Goal: Information Seeking & Learning: Find specific fact

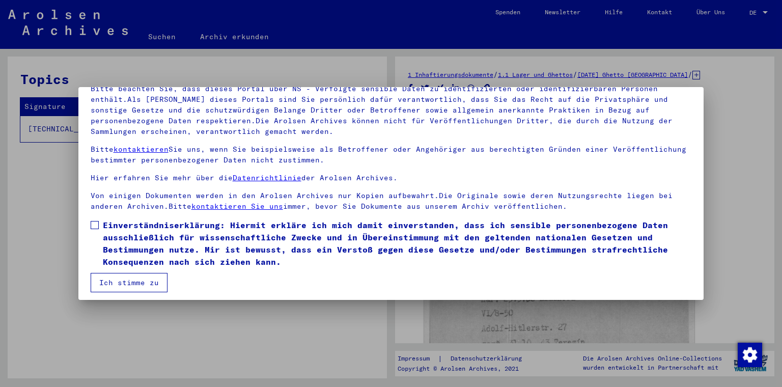
scroll to position [82, 0]
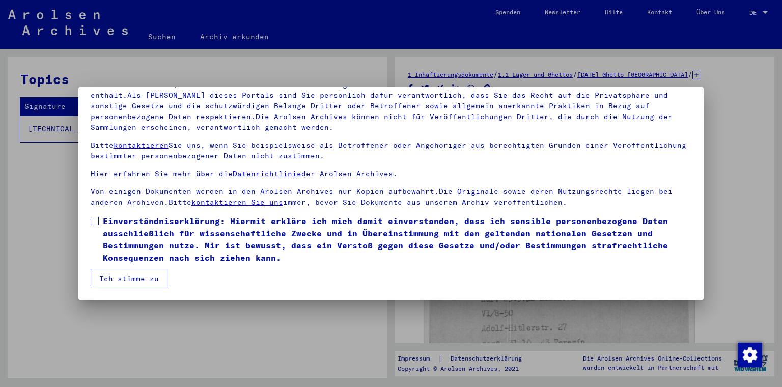
click at [93, 219] on span at bounding box center [95, 221] width 8 height 8
click at [127, 279] on button "Ich stimme zu" at bounding box center [129, 278] width 77 height 19
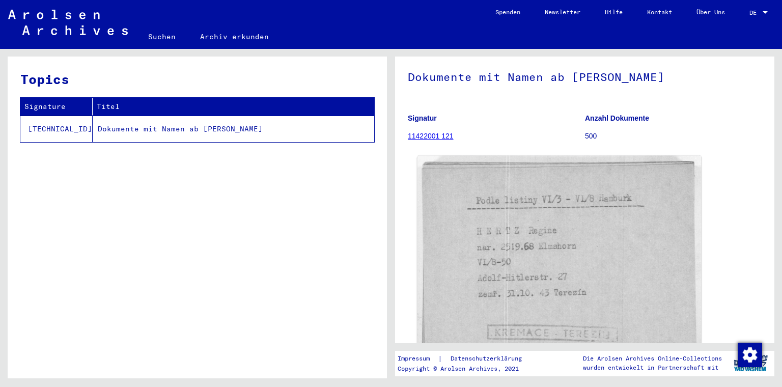
scroll to position [0, 0]
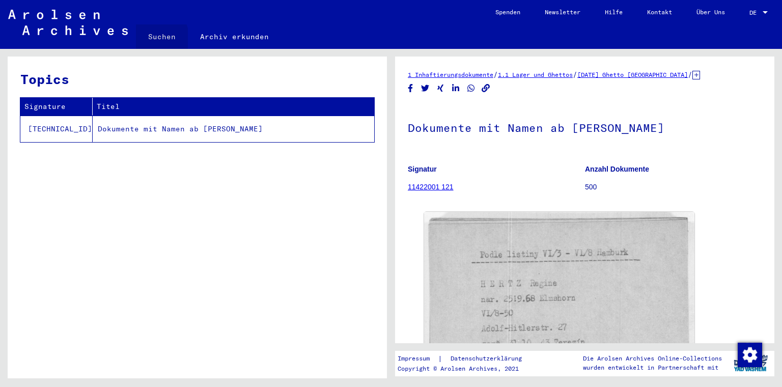
click at [150, 39] on link "Suchen" at bounding box center [162, 36] width 52 height 24
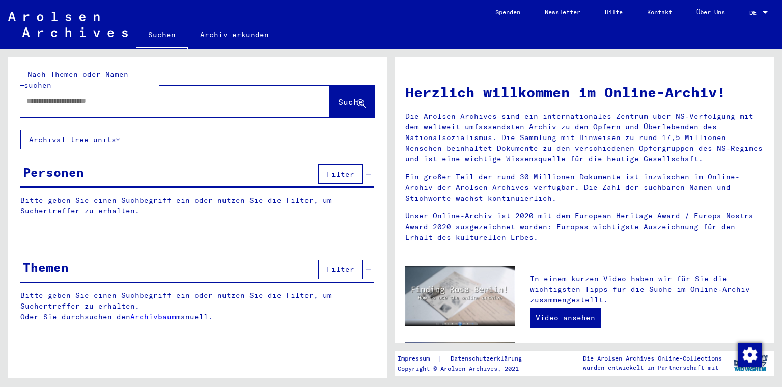
click at [137, 96] on input "text" at bounding box center [162, 101] width 273 height 11
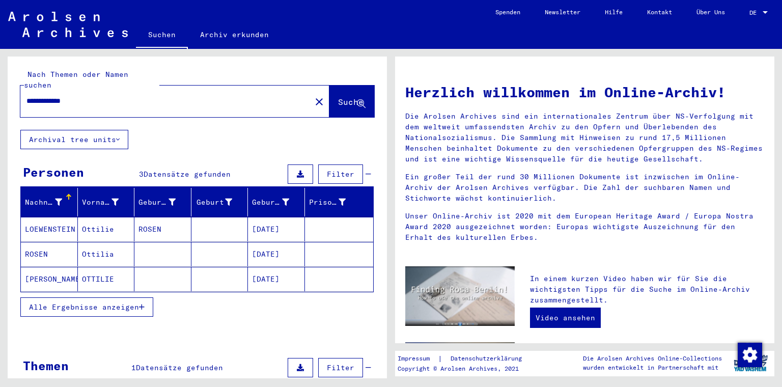
click at [62, 271] on mat-cell "[PERSON_NAME]" at bounding box center [49, 279] width 57 height 24
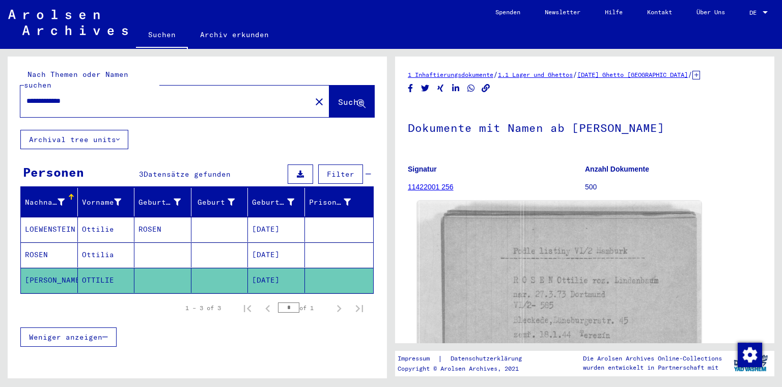
scroll to position [51, 0]
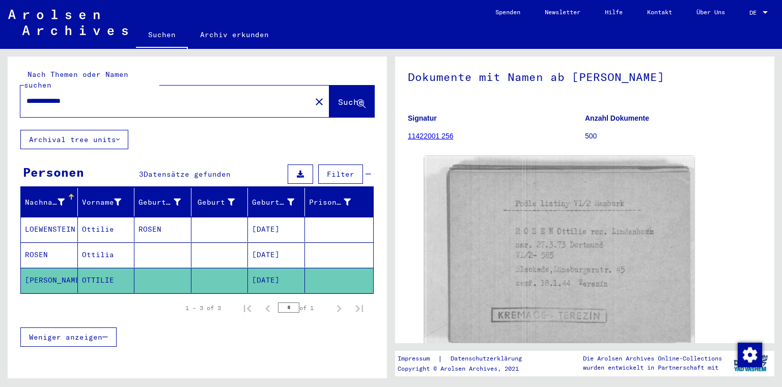
click at [102, 221] on mat-cell "Ottilie" at bounding box center [106, 229] width 57 height 25
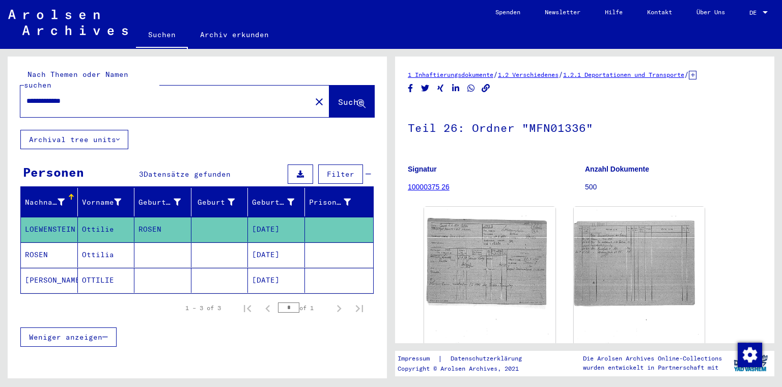
click at [107, 242] on mat-cell "Ottilia" at bounding box center [106, 254] width 57 height 25
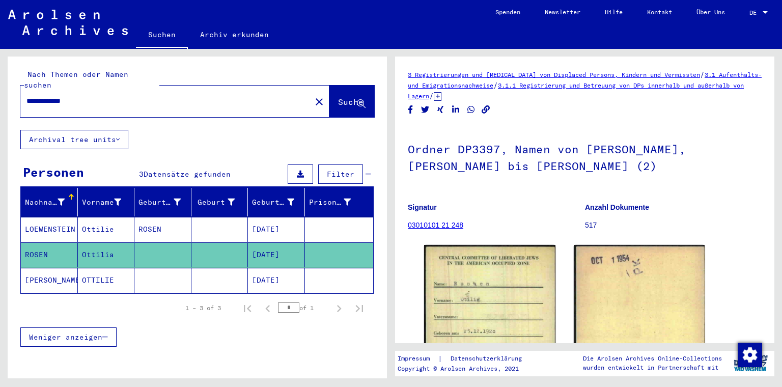
click at [95, 271] on mat-cell "OTTILIE" at bounding box center [106, 280] width 57 height 25
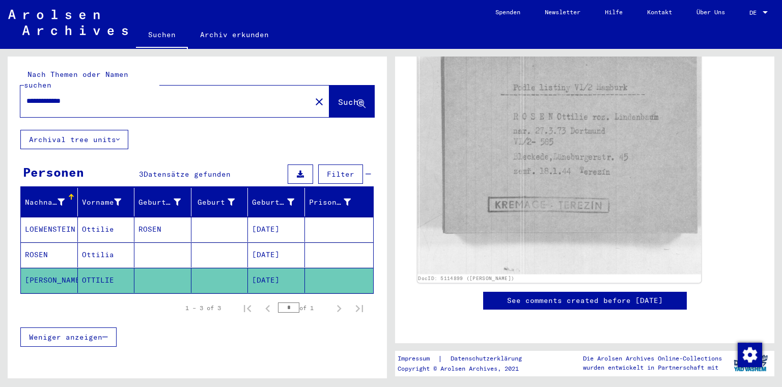
scroll to position [204, 0]
click at [522, 182] on img at bounding box center [560, 156] width 284 height 237
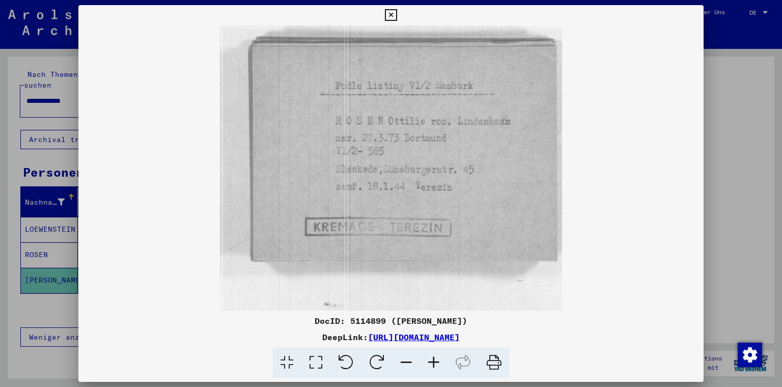
click at [522, 182] on img at bounding box center [391, 167] width 626 height 285
drag, startPoint x: 287, startPoint y: 321, endPoint x: 493, endPoint y: 322, distance: 205.3
click at [493, 322] on div "DocID: 5114899 ([PERSON_NAME])" at bounding box center [391, 321] width 626 height 12
copy div "DocID: 5114899 ([PERSON_NAME])"
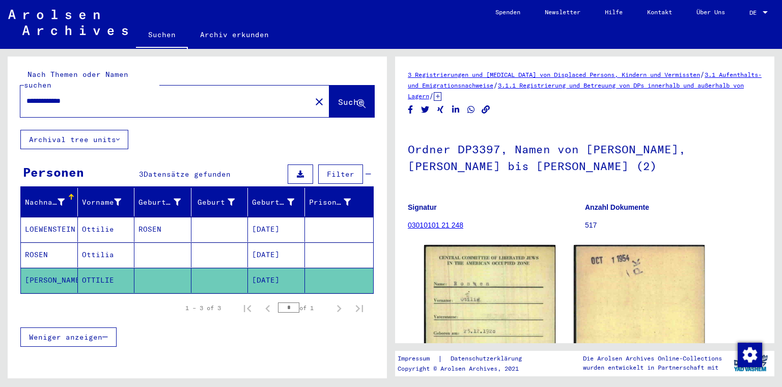
click at [31, 270] on mat-cell "[PERSON_NAME]" at bounding box center [49, 280] width 57 height 25
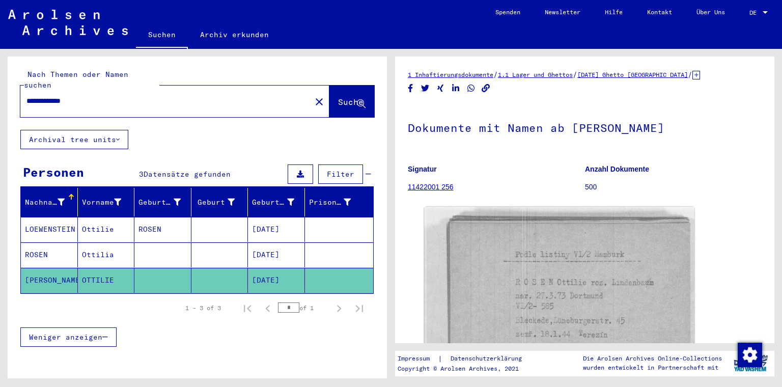
click at [57, 96] on input "**********" at bounding box center [165, 101] width 279 height 11
type input "**********"
click at [338, 97] on span "Suche" at bounding box center [350, 102] width 25 height 10
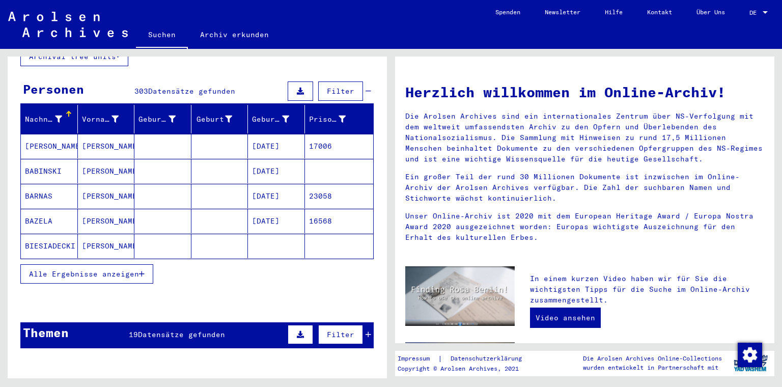
scroll to position [51, 0]
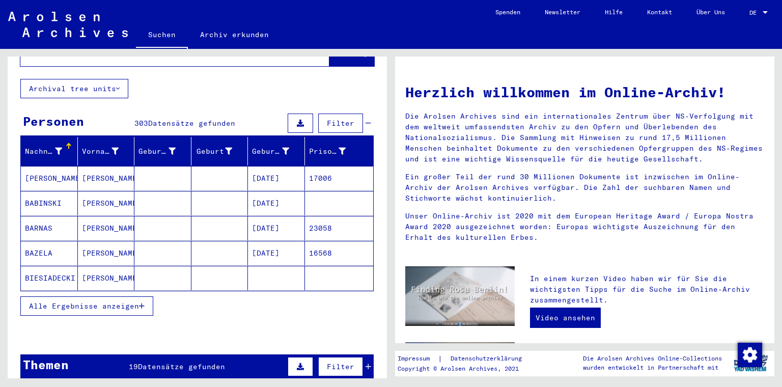
click at [142, 303] on icon "button" at bounding box center [142, 306] width 6 height 7
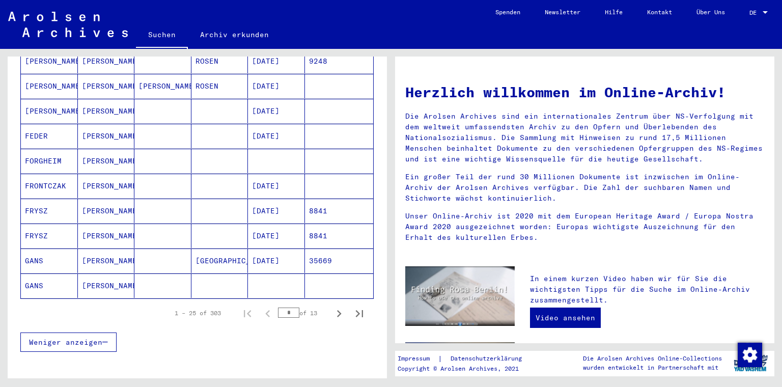
scroll to position [560, 0]
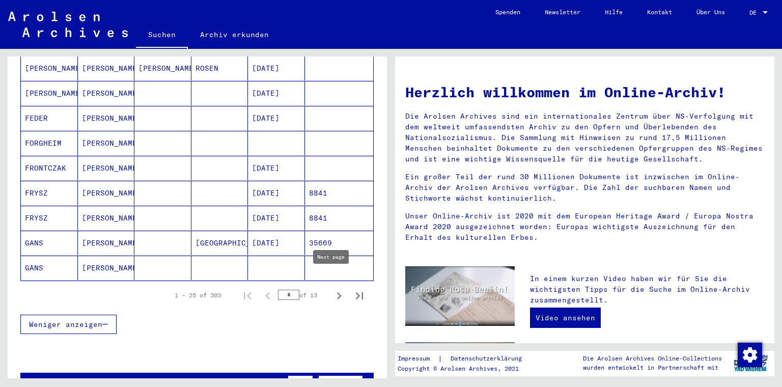
click at [337, 292] on icon "Next page" at bounding box center [339, 295] width 5 height 7
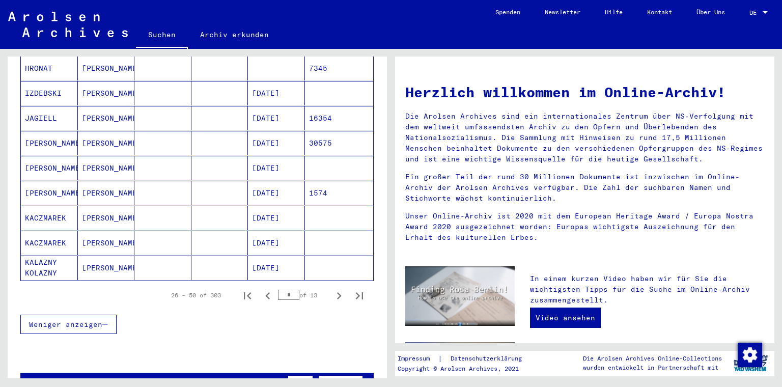
click at [337, 292] on icon "Next page" at bounding box center [339, 295] width 5 height 7
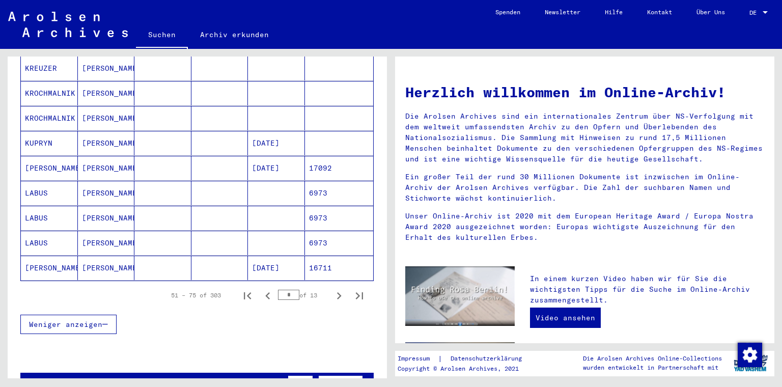
click at [337, 292] on icon "Next page" at bounding box center [339, 295] width 5 height 7
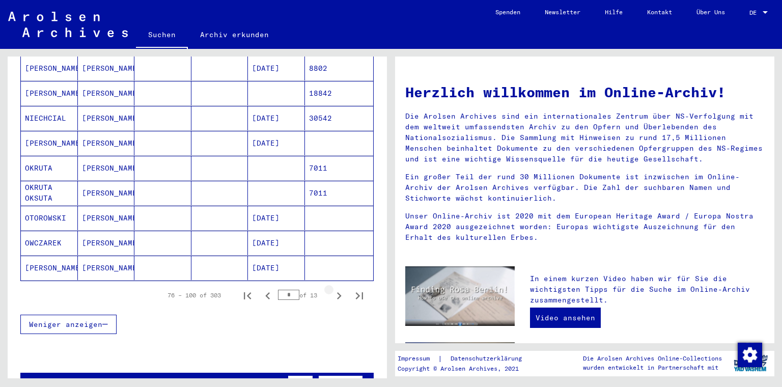
click at [337, 292] on icon "Next page" at bounding box center [339, 295] width 5 height 7
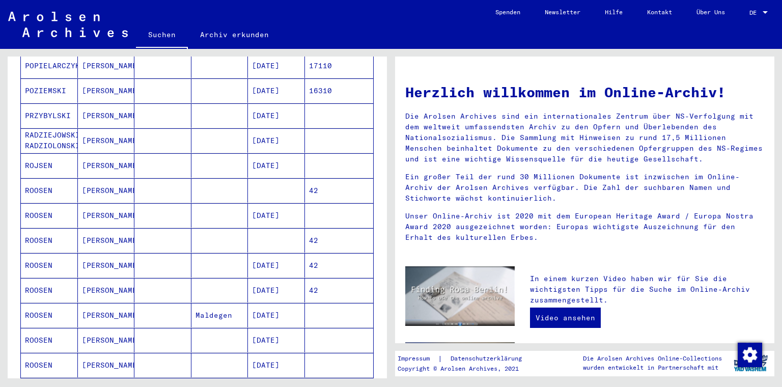
scroll to position [357, 0]
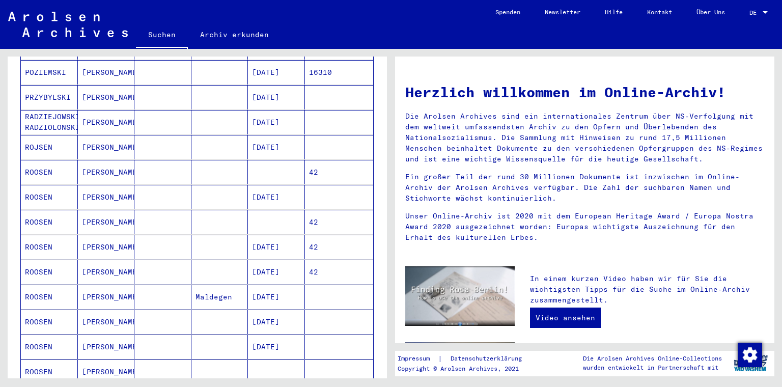
click at [84, 212] on mat-cell "[PERSON_NAME]" at bounding box center [106, 222] width 57 height 24
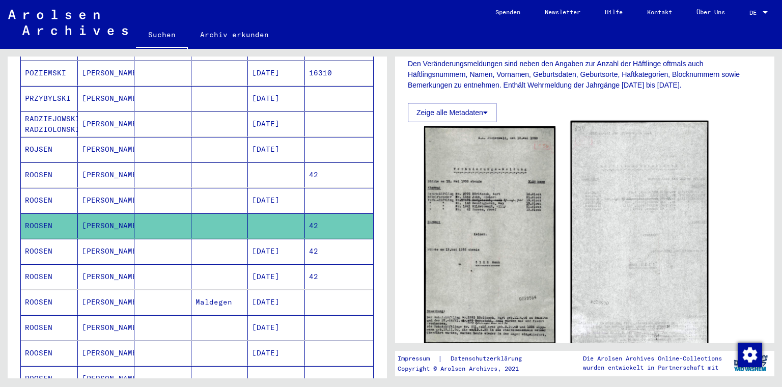
scroll to position [255, 0]
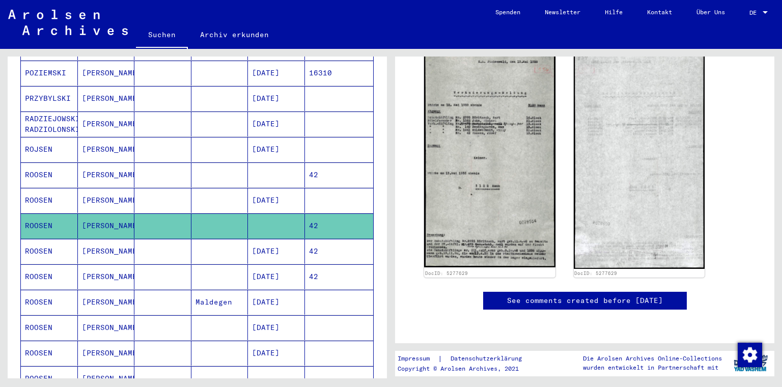
click at [160, 239] on mat-cell at bounding box center [162, 251] width 57 height 25
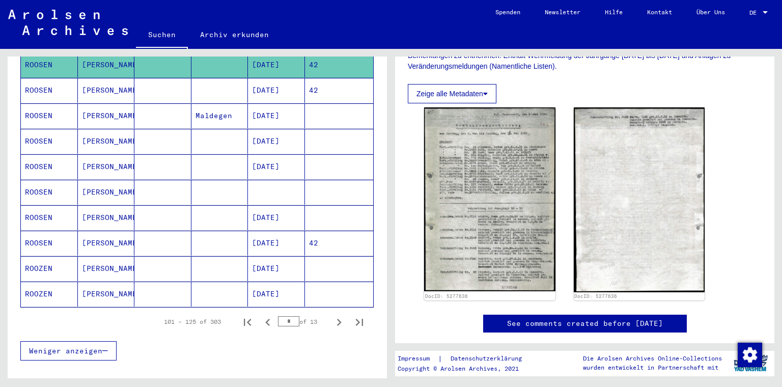
scroll to position [564, 0]
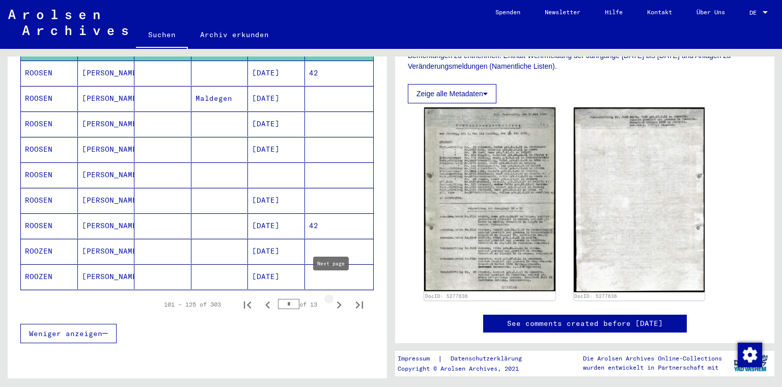
click at [332, 298] on icon "Next page" at bounding box center [339, 305] width 14 height 14
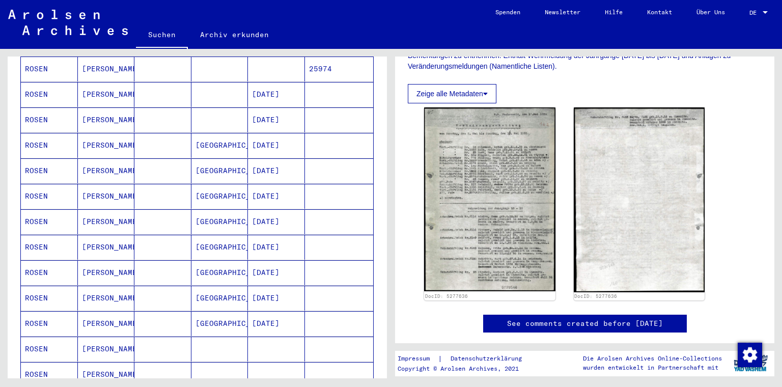
scroll to position [462, 0]
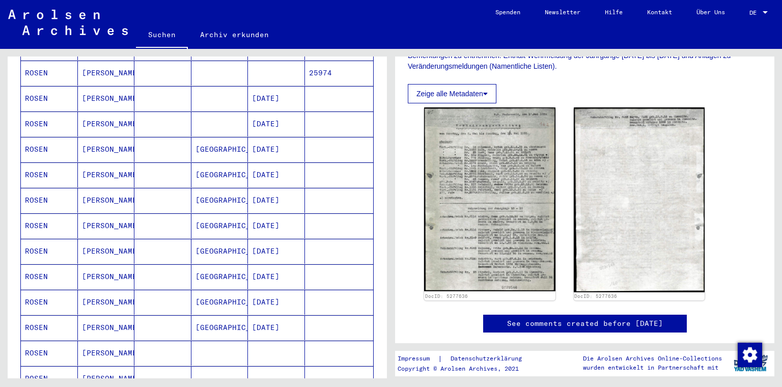
click at [111, 342] on mat-cell "[PERSON_NAME]" at bounding box center [106, 353] width 57 height 25
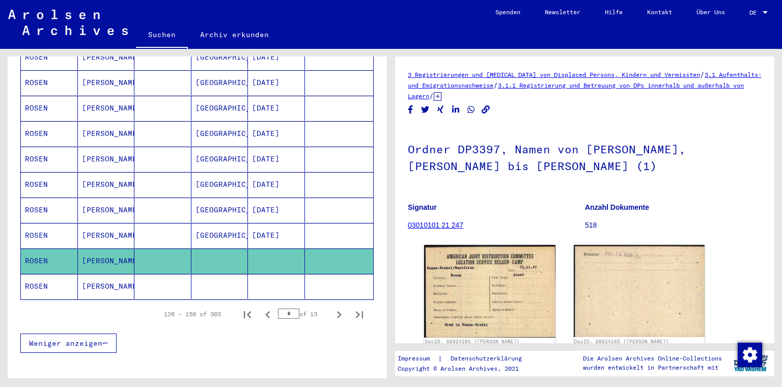
scroll to position [564, 0]
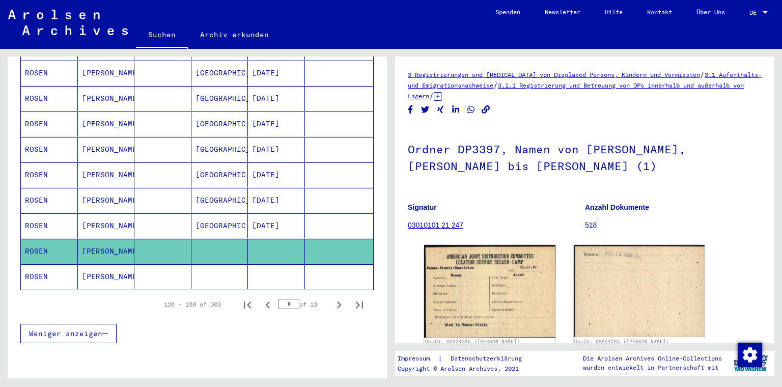
click at [108, 264] on mat-cell "[PERSON_NAME]" at bounding box center [106, 276] width 57 height 25
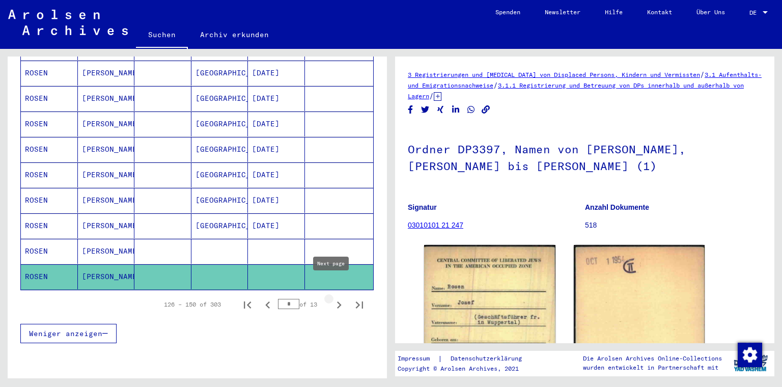
click at [333, 298] on icon "Next page" at bounding box center [339, 305] width 14 height 14
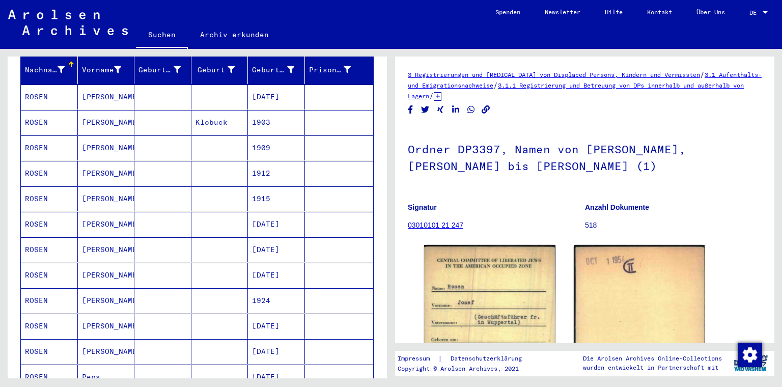
scroll to position [105, 0]
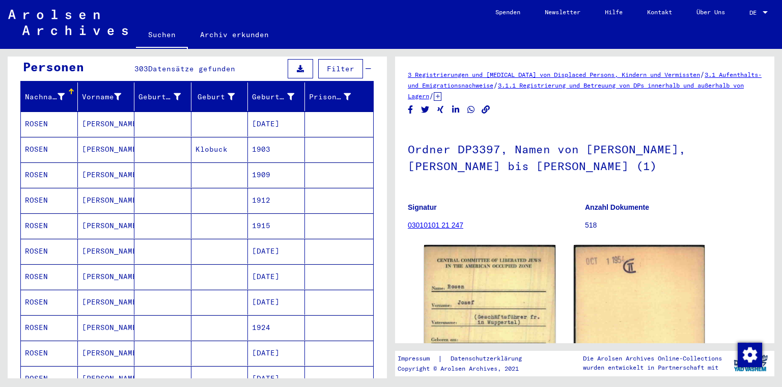
click at [111, 117] on mat-cell "[PERSON_NAME]" at bounding box center [106, 124] width 57 height 25
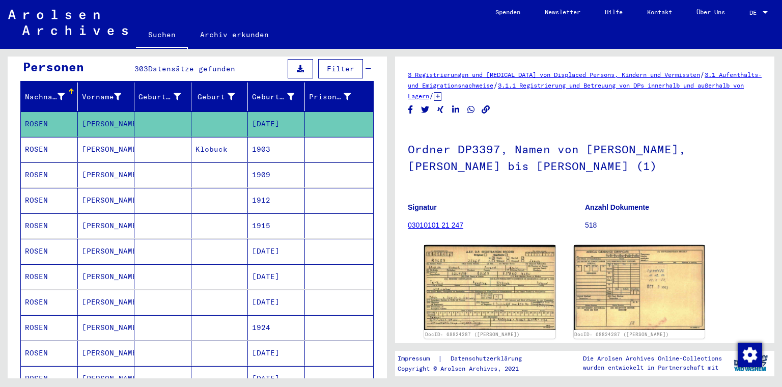
click at [108, 140] on mat-cell "[PERSON_NAME]" at bounding box center [106, 149] width 57 height 25
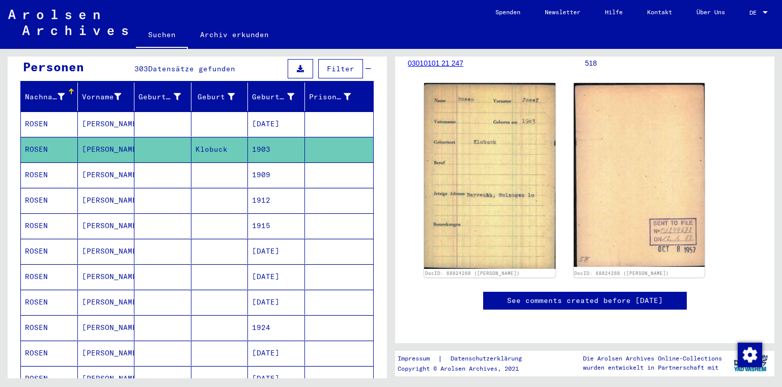
scroll to position [204, 0]
click at [105, 162] on mat-cell "[PERSON_NAME]" at bounding box center [106, 174] width 57 height 25
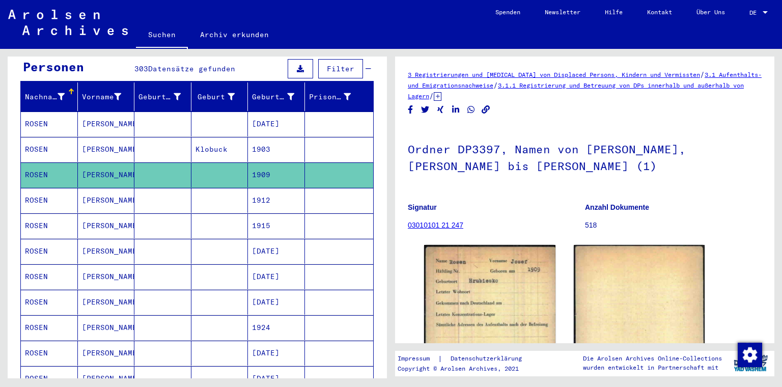
click at [118, 188] on mat-cell "[PERSON_NAME]" at bounding box center [106, 200] width 57 height 25
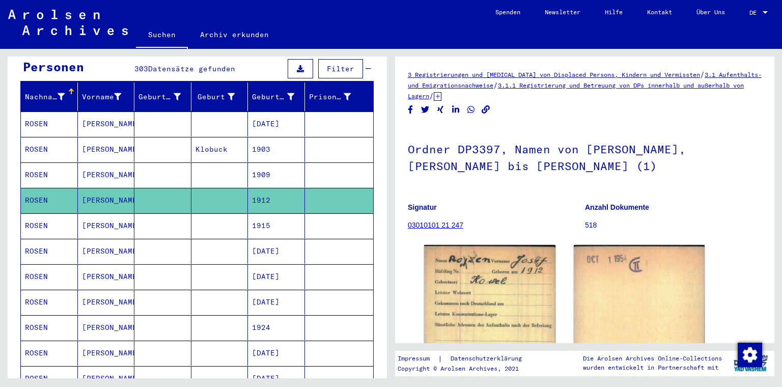
click at [118, 243] on mat-cell "[PERSON_NAME]" at bounding box center [106, 251] width 57 height 25
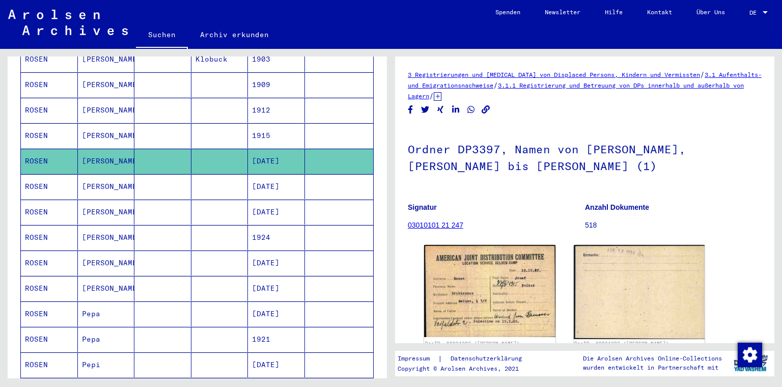
scroll to position [207, 0]
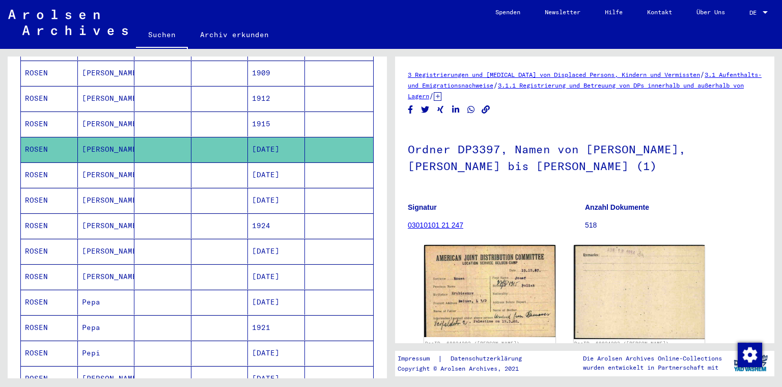
click at [108, 188] on mat-cell "[PERSON_NAME]" at bounding box center [106, 200] width 57 height 25
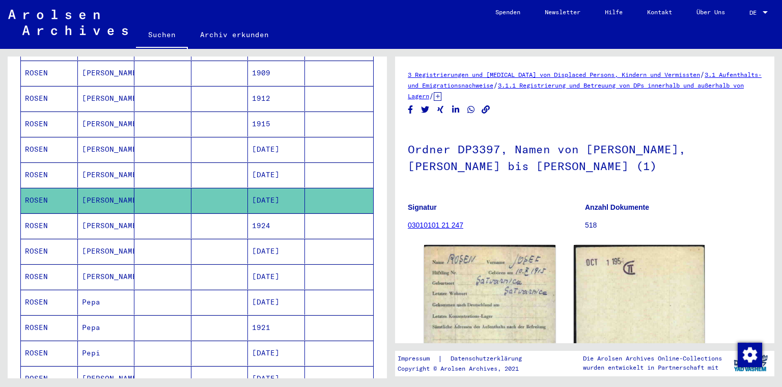
click at [114, 221] on mat-cell "[PERSON_NAME]" at bounding box center [106, 225] width 57 height 25
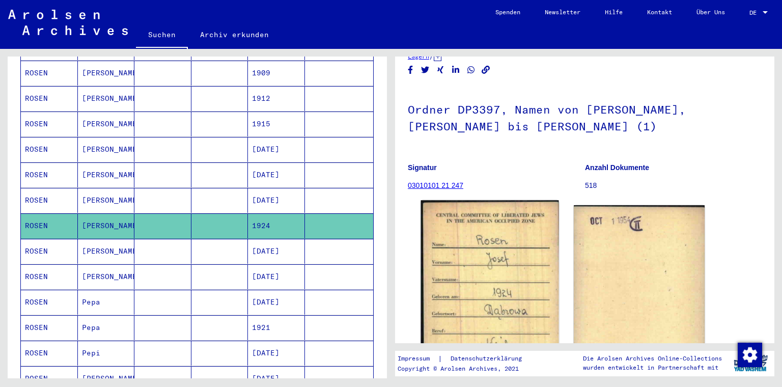
scroll to position [102, 0]
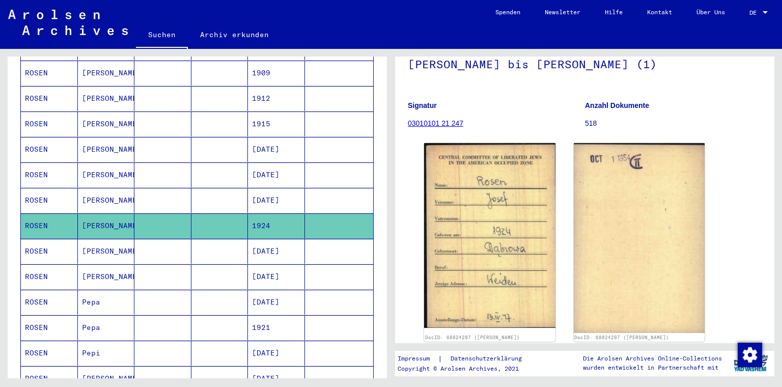
click at [119, 239] on mat-cell "[PERSON_NAME]" at bounding box center [106, 251] width 57 height 25
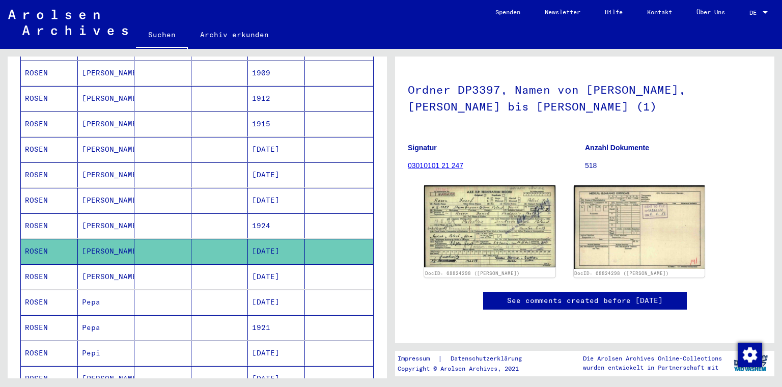
scroll to position [153, 0]
click at [502, 183] on img at bounding box center [490, 226] width 138 height 86
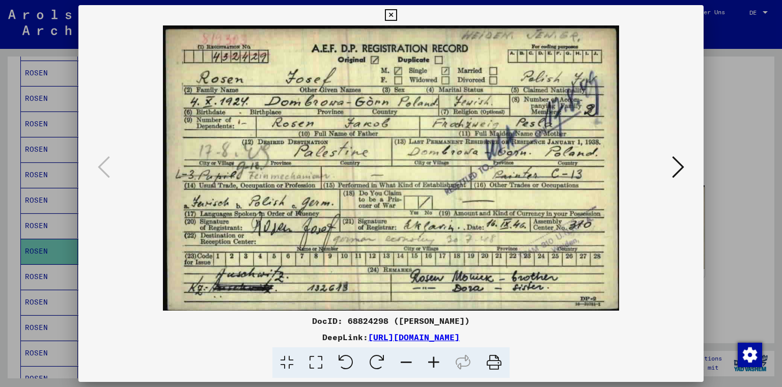
drag, startPoint x: 389, startPoint y: 15, endPoint x: 374, endPoint y: 35, distance: 24.7
click at [389, 16] on icon at bounding box center [391, 15] width 12 height 12
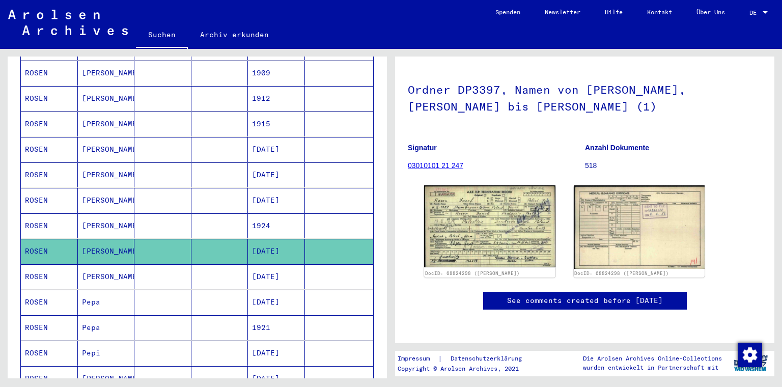
click at [146, 265] on mat-cell at bounding box center [162, 276] width 57 height 25
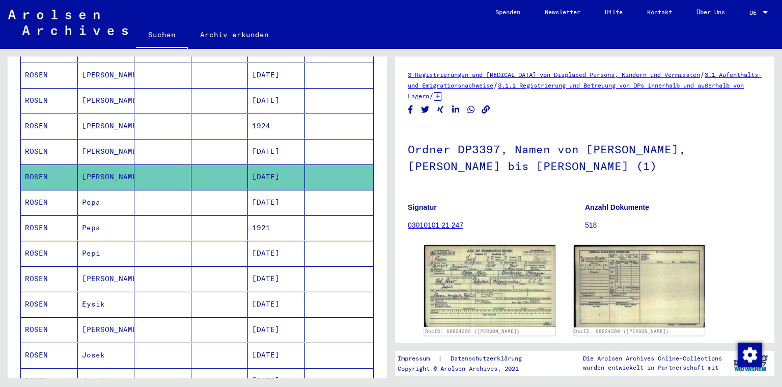
scroll to position [309, 0]
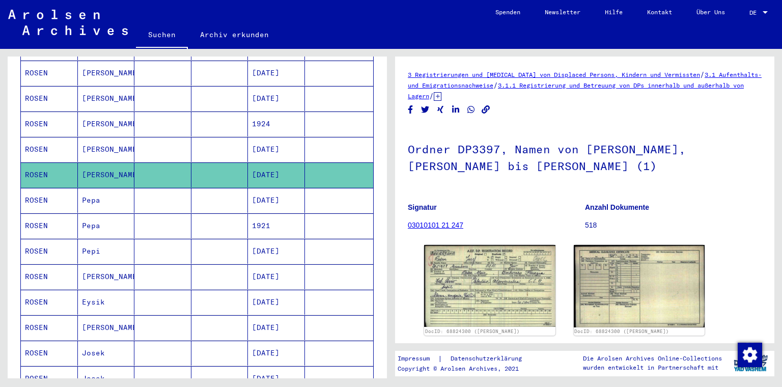
click at [157, 268] on mat-cell at bounding box center [162, 276] width 57 height 25
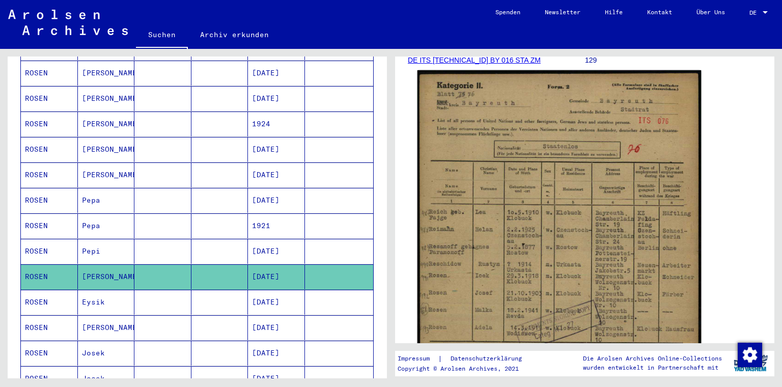
scroll to position [204, 0]
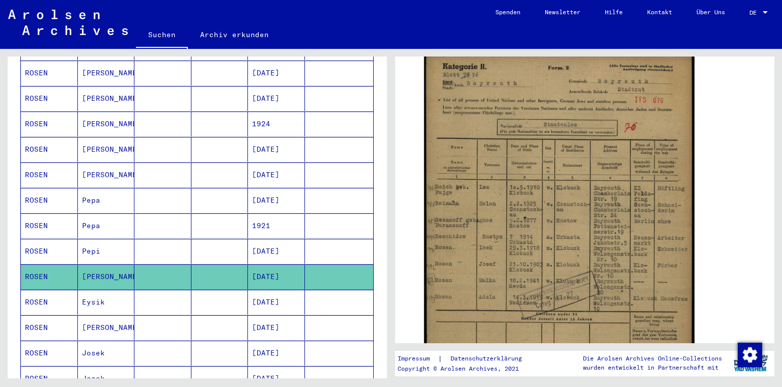
click at [117, 319] on mat-cell "[PERSON_NAME]" at bounding box center [106, 327] width 57 height 25
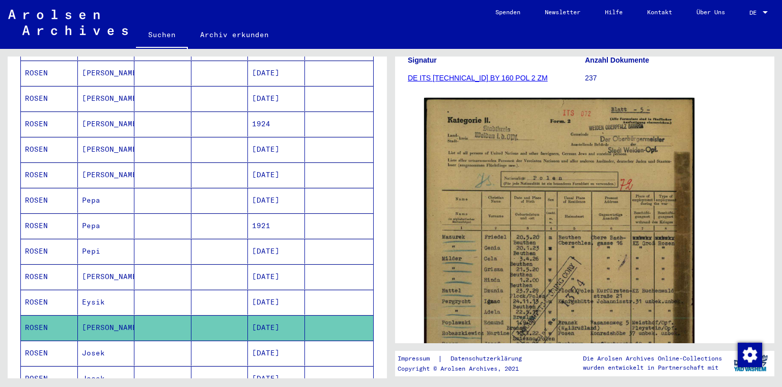
scroll to position [153, 0]
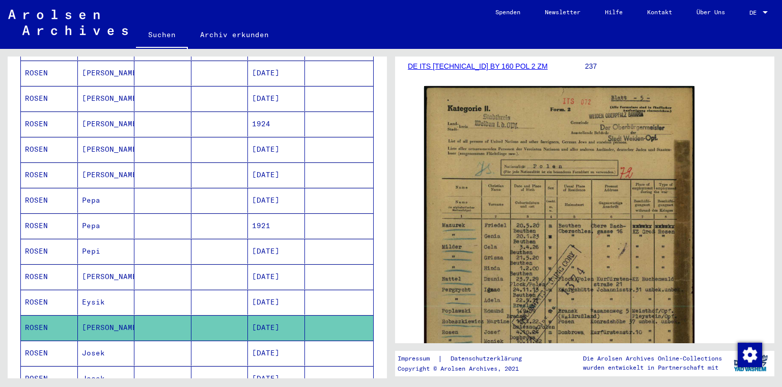
click at [144, 341] on mat-cell at bounding box center [162, 353] width 57 height 25
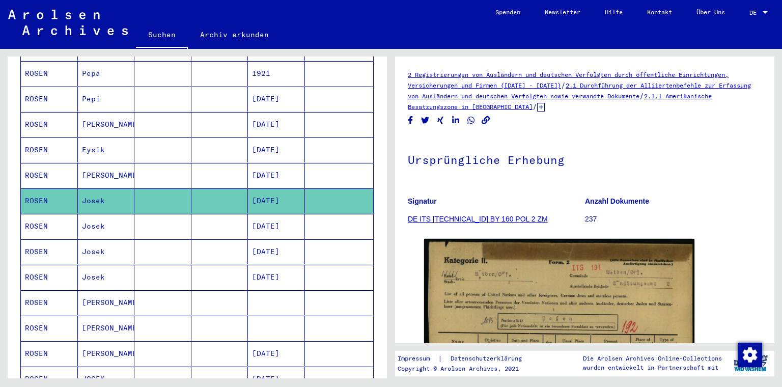
scroll to position [462, 0]
click at [149, 290] on mat-cell at bounding box center [162, 302] width 57 height 25
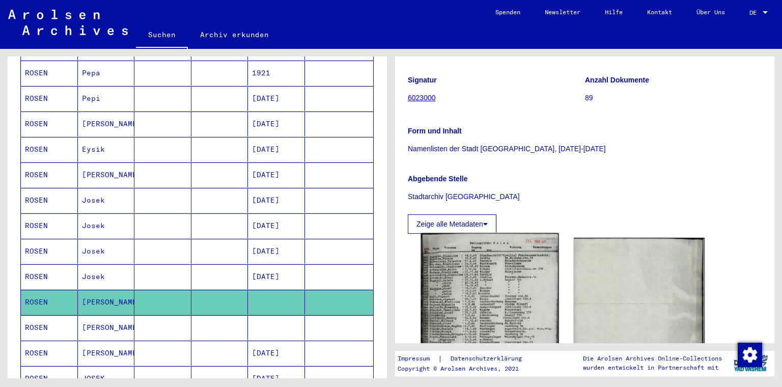
scroll to position [204, 0]
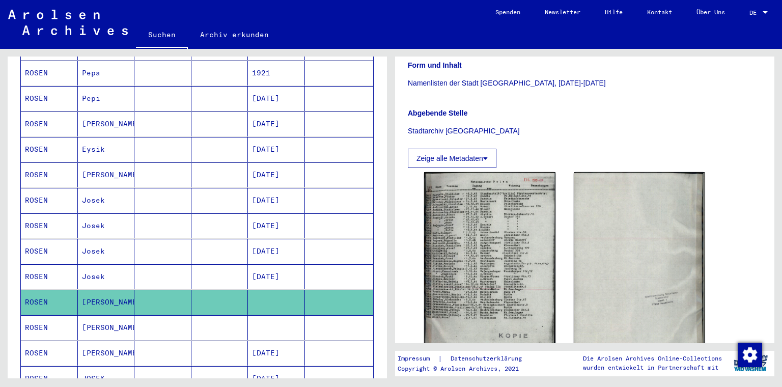
click at [143, 315] on mat-cell at bounding box center [162, 327] width 57 height 25
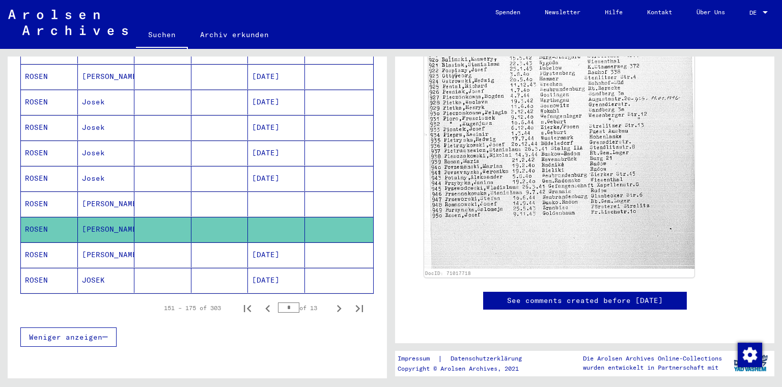
scroll to position [615, 0]
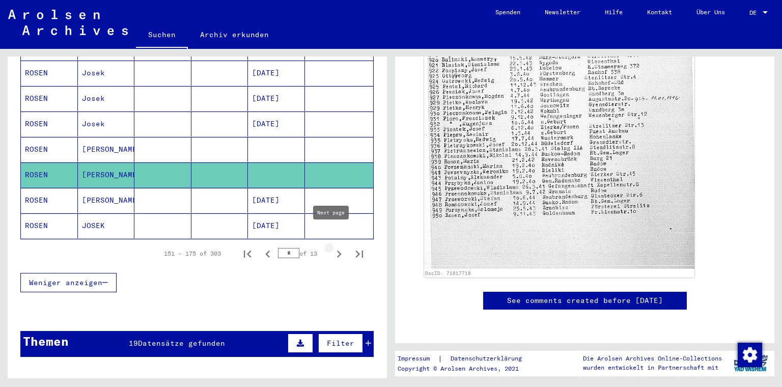
click at [332, 247] on icon "Next page" at bounding box center [339, 254] width 14 height 14
type input "*"
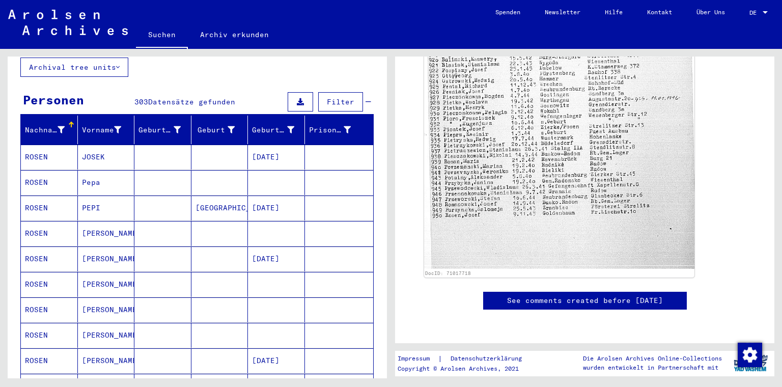
scroll to position [55, 0]
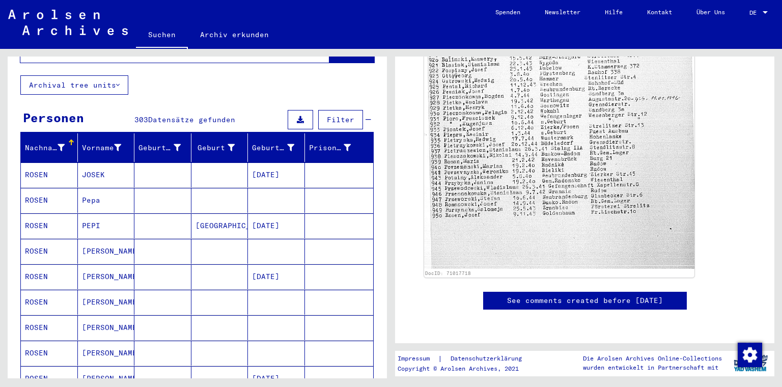
click at [104, 243] on mat-cell "[PERSON_NAME]" at bounding box center [106, 251] width 57 height 25
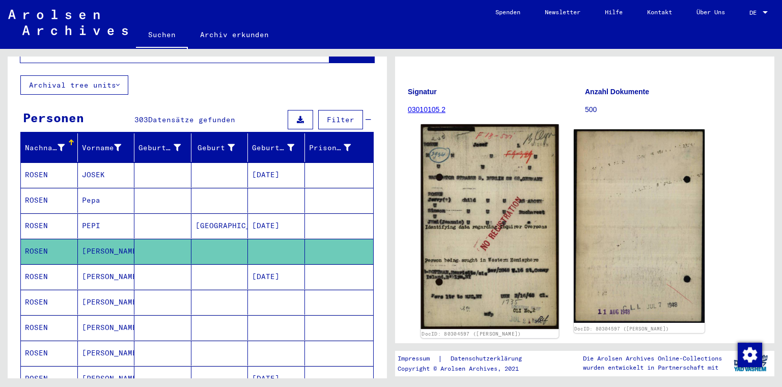
scroll to position [102, 0]
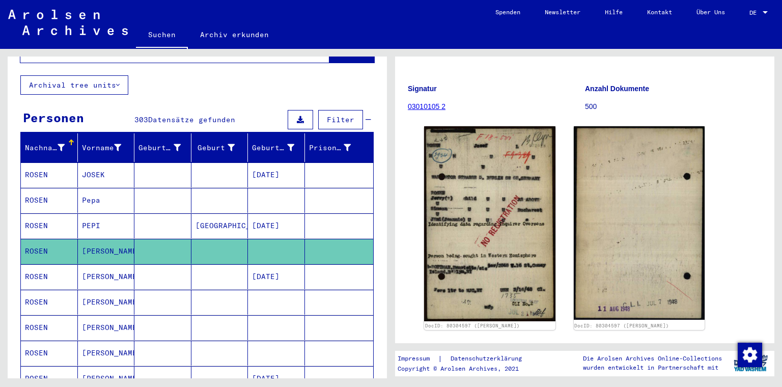
click at [97, 267] on mat-cell "[PERSON_NAME]" at bounding box center [106, 276] width 57 height 25
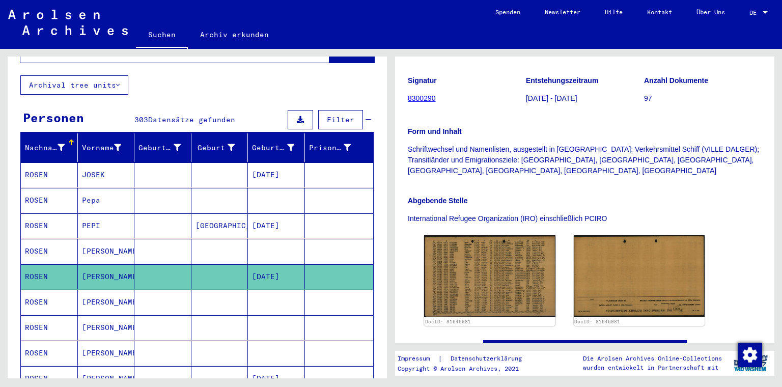
scroll to position [204, 0]
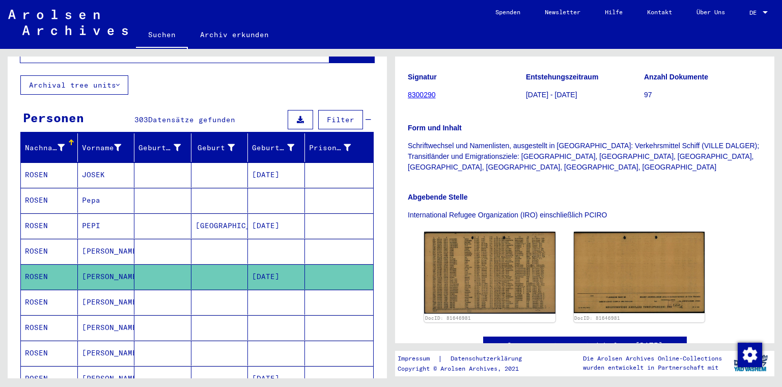
click at [104, 291] on mat-cell "[PERSON_NAME]" at bounding box center [106, 302] width 57 height 25
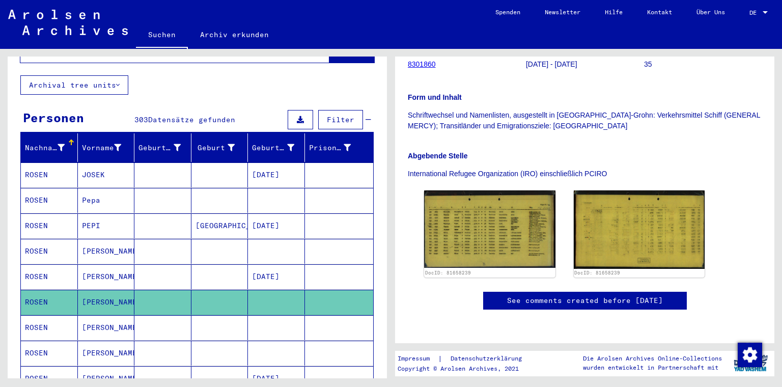
click at [118, 319] on mat-cell "[PERSON_NAME]" at bounding box center [106, 327] width 57 height 25
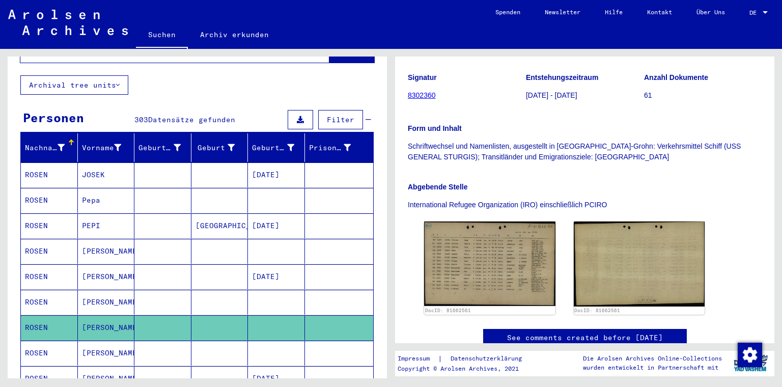
click at [109, 346] on mat-cell "[PERSON_NAME]" at bounding box center [106, 353] width 57 height 25
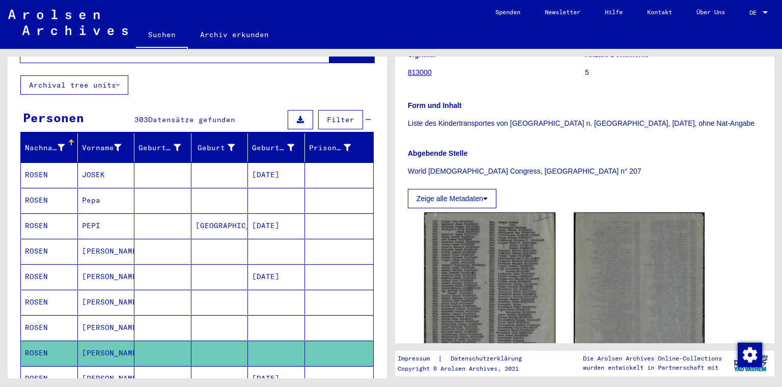
click at [96, 366] on mat-cell "[PERSON_NAME]" at bounding box center [106, 378] width 57 height 25
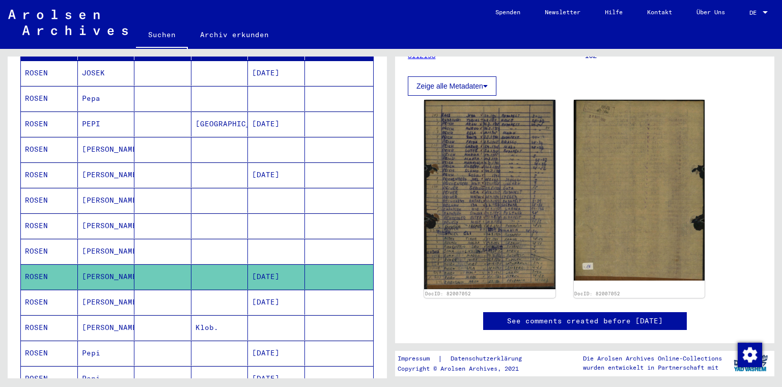
click at [118, 320] on mat-cell "[PERSON_NAME]" at bounding box center [106, 327] width 57 height 25
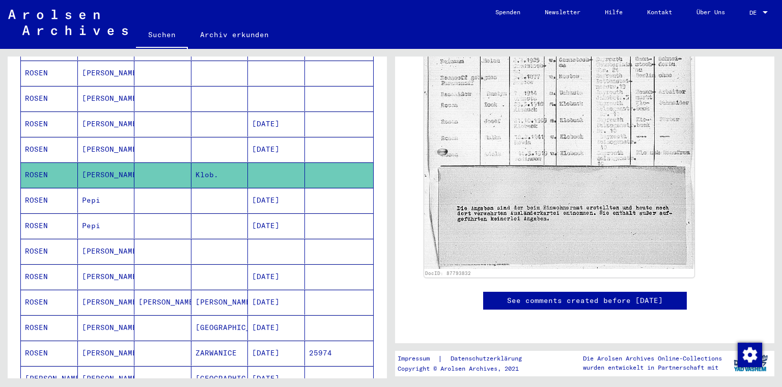
click at [108, 239] on mat-cell "[PERSON_NAME]" at bounding box center [106, 251] width 57 height 25
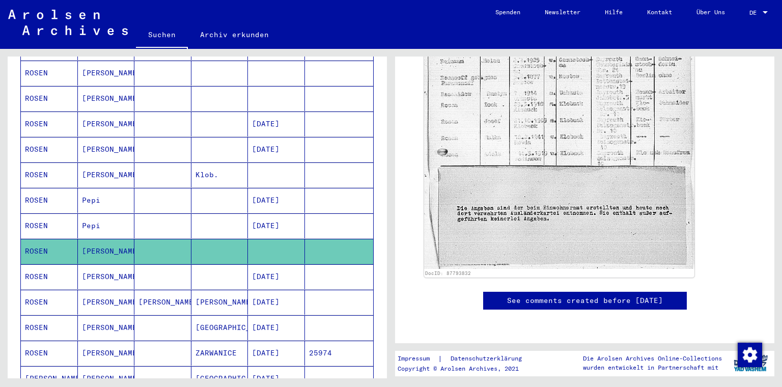
click at [112, 241] on mat-cell "[PERSON_NAME]" at bounding box center [106, 251] width 57 height 25
click at [109, 264] on mat-cell "[PERSON_NAME]" at bounding box center [106, 276] width 57 height 25
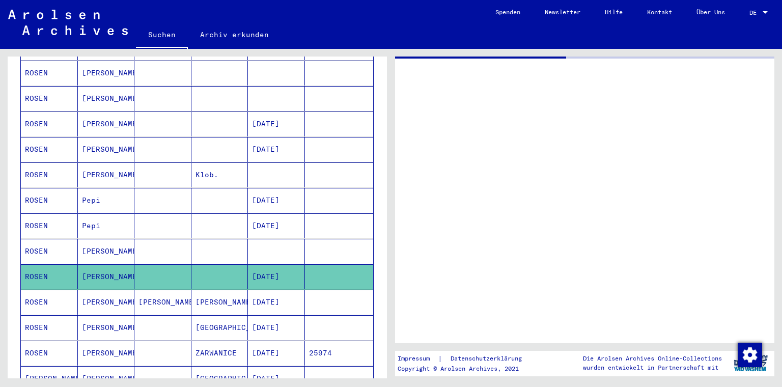
click at [121, 239] on mat-cell "[PERSON_NAME]" at bounding box center [106, 251] width 57 height 25
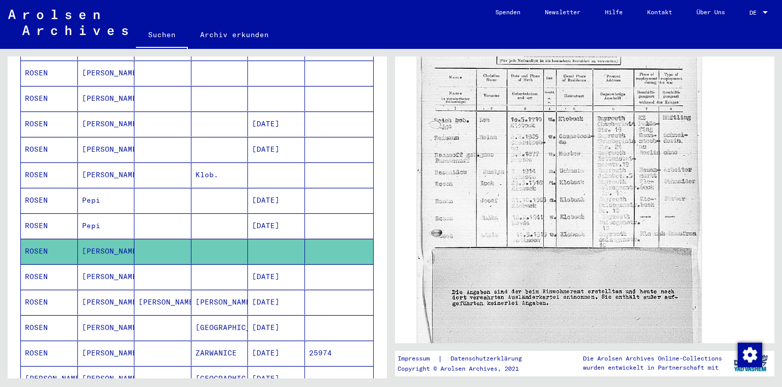
scroll to position [204, 0]
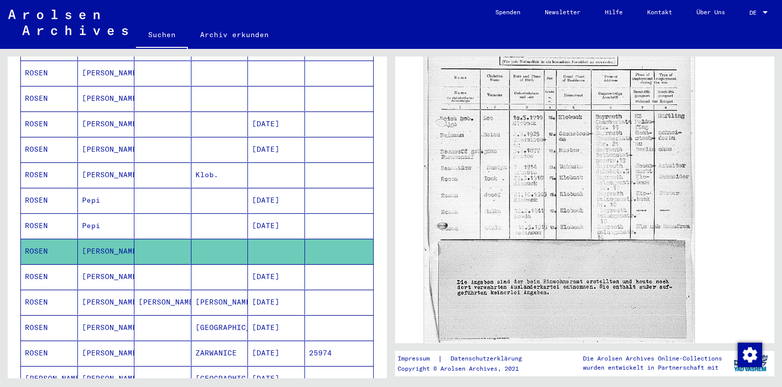
click at [112, 268] on mat-cell "[PERSON_NAME]" at bounding box center [106, 276] width 57 height 25
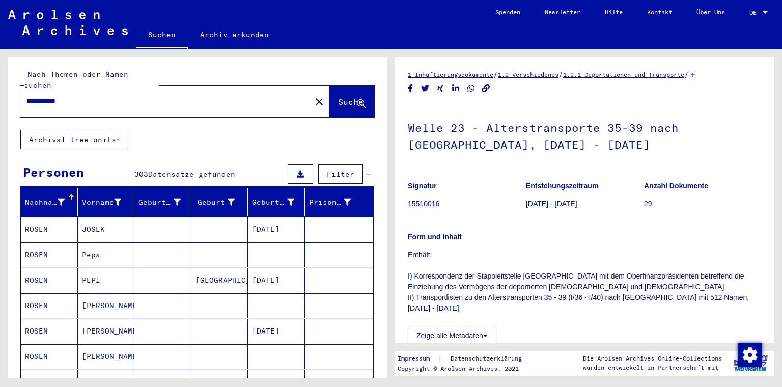
click at [99, 96] on input "**********" at bounding box center [165, 101] width 279 height 11
click at [137, 96] on input "**********" at bounding box center [165, 101] width 279 height 11
click at [338, 97] on span "Suche" at bounding box center [350, 102] width 25 height 10
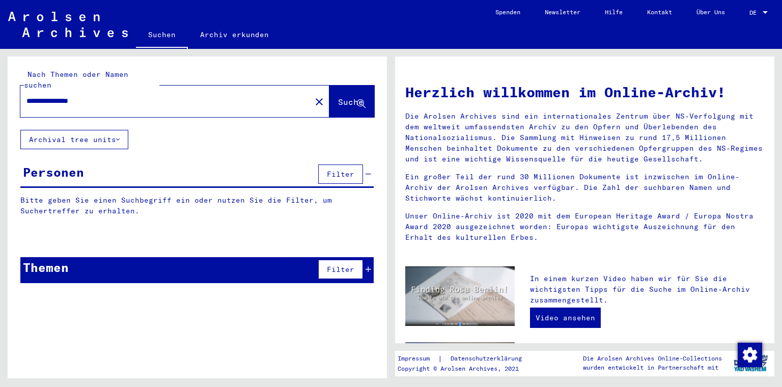
click at [79, 96] on input "**********" at bounding box center [162, 101] width 273 height 11
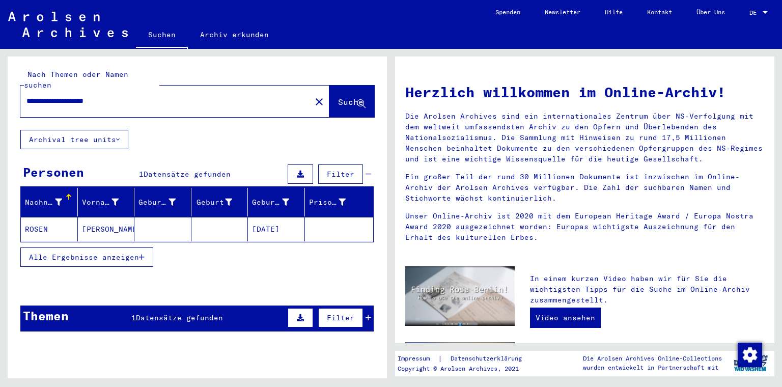
type input "**********"
click at [259, 225] on mat-cell "[DATE]" at bounding box center [276, 229] width 57 height 24
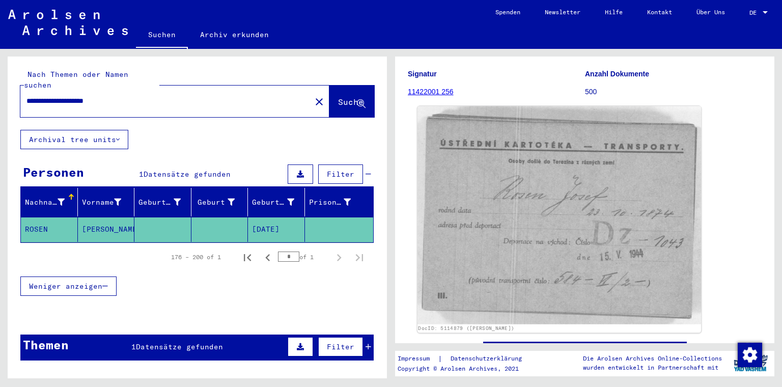
scroll to position [95, 0]
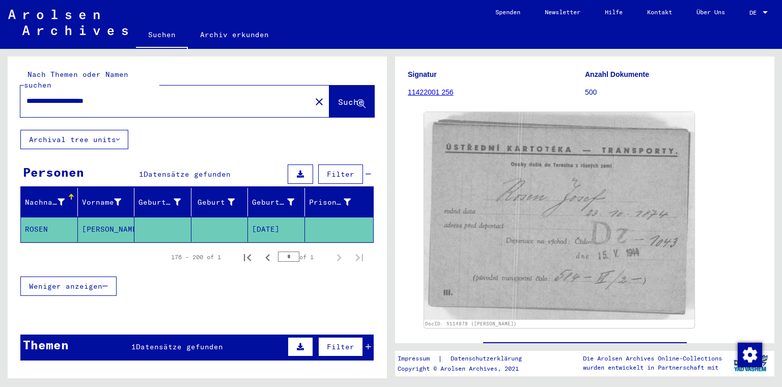
drag, startPoint x: 541, startPoint y: 219, endPoint x: 718, endPoint y: 231, distance: 177.7
click at [718, 231] on div "DocID: 5114879 ([PERSON_NAME])" at bounding box center [585, 220] width 330 height 224
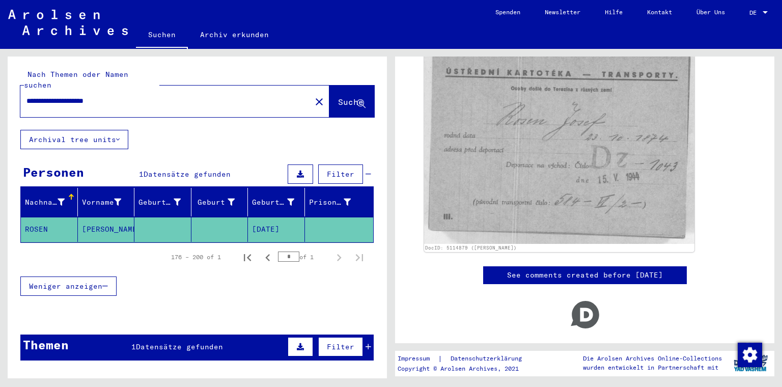
scroll to position [120, 0]
